Goal: Task Accomplishment & Management: Use online tool/utility

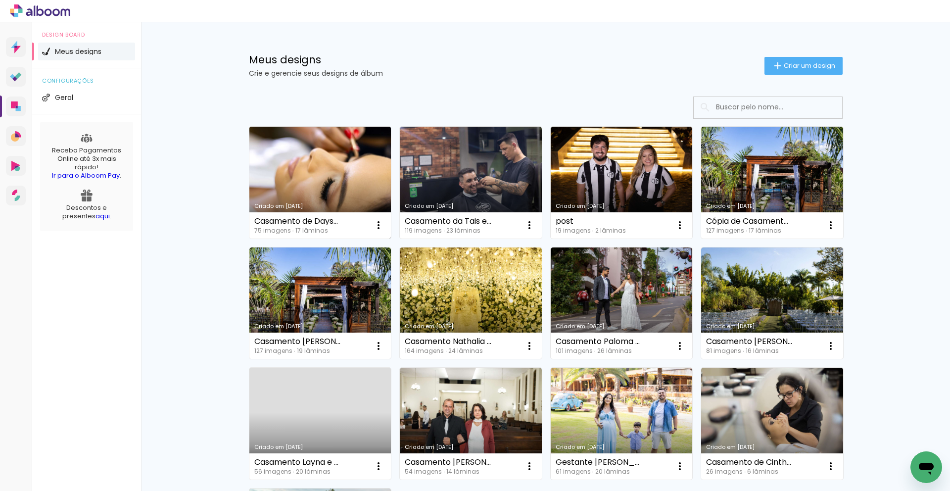
click at [328, 178] on link "Criado em [DATE]" at bounding box center [321, 183] width 142 height 112
click at [0, 0] on neon-animated-pages "Confirmar Cancelar" at bounding box center [0, 0] width 0 height 0
